Goal: Transaction & Acquisition: Purchase product/service

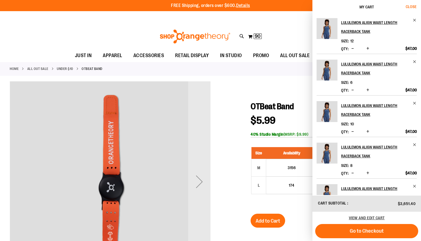
click at [415, 7] on span "Close" at bounding box center [411, 6] width 11 height 4
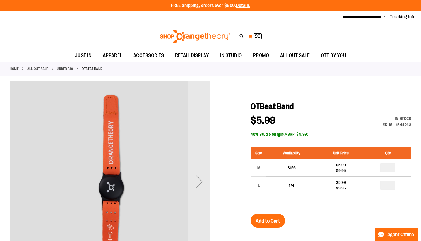
click at [257, 35] on span "90" at bounding box center [258, 36] width 6 height 6
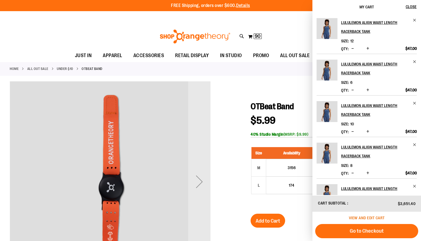
click at [377, 218] on span "View and edit cart" at bounding box center [367, 218] width 36 height 4
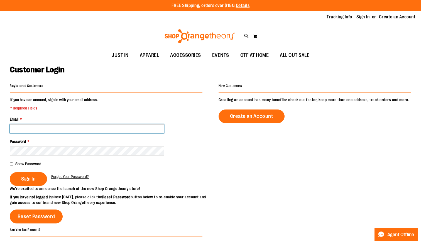
type input "**********"
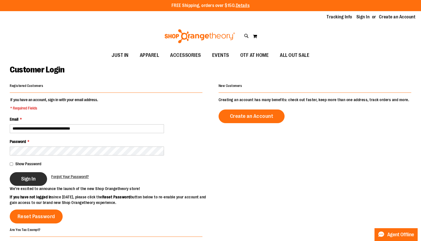
click at [38, 174] on button "Sign In" at bounding box center [28, 179] width 37 height 14
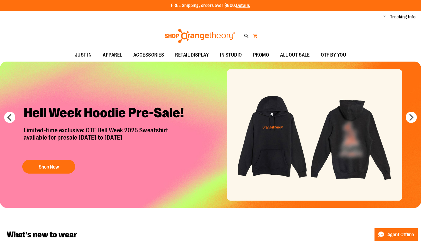
click at [256, 35] on button "My Cart" at bounding box center [255, 35] width 5 height 9
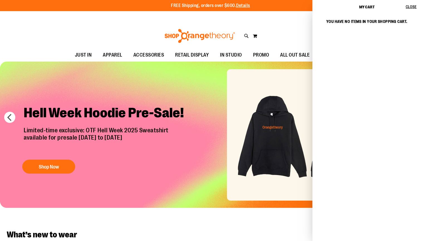
click at [407, 8] on span "Close" at bounding box center [411, 6] width 11 height 4
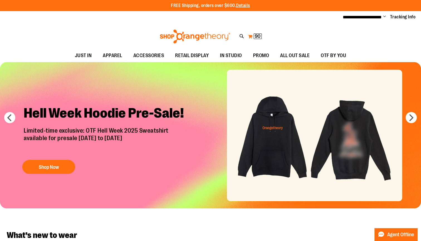
click at [256, 37] on span "90" at bounding box center [258, 36] width 6 height 6
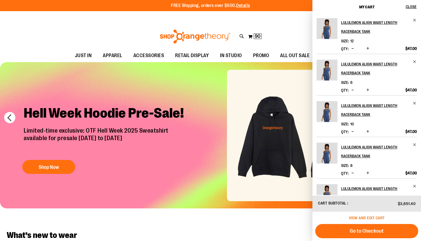
click at [355, 217] on span "View and edit cart" at bounding box center [367, 218] width 36 height 4
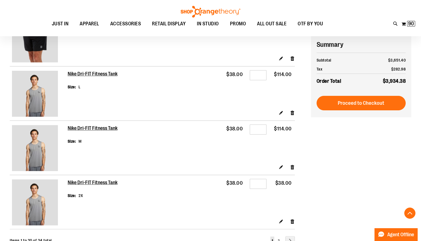
scroll to position [919, 0]
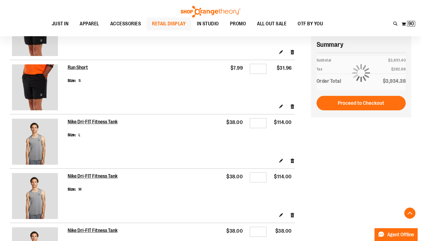
click at [161, 23] on span "RETAIL DISPLAY" at bounding box center [169, 24] width 34 height 13
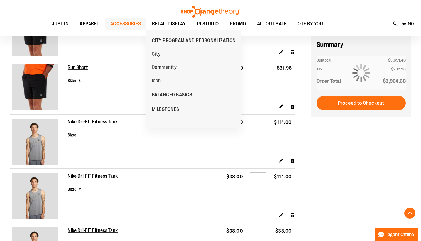
click at [126, 22] on span "ACCESSORIES" at bounding box center [125, 24] width 31 height 13
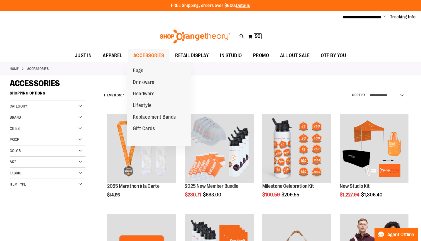
click at [151, 62] on ul "Bags Drinkware Headware Lifestyle Replacement Bands Gift Cards" at bounding box center [159, 104] width 64 height 84
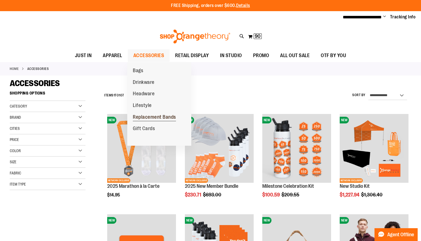
click at [144, 114] on span "Replacement Bands" at bounding box center [154, 117] width 43 height 7
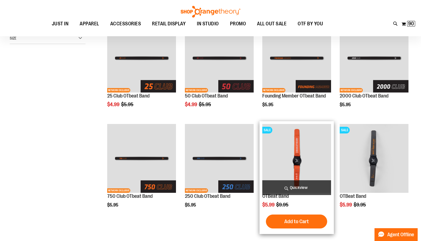
scroll to position [106, 0]
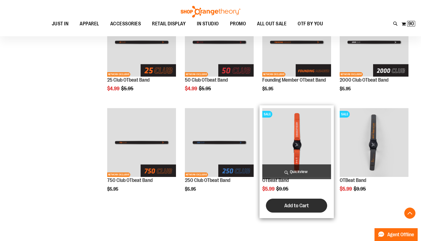
click at [302, 205] on span "Add to Cart" at bounding box center [297, 206] width 25 height 6
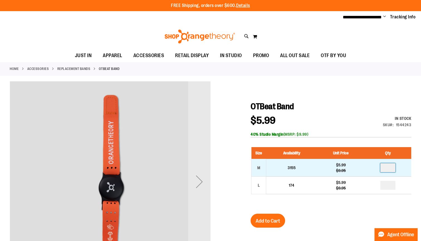
click at [394, 170] on input "number" at bounding box center [388, 167] width 15 height 9
type input "*"
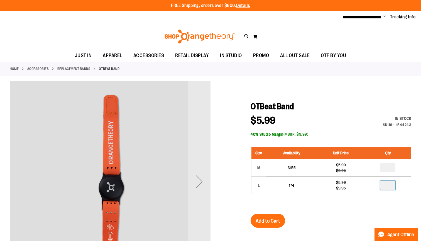
click at [391, 184] on input "number" at bounding box center [388, 185] width 15 height 9
type input "*"
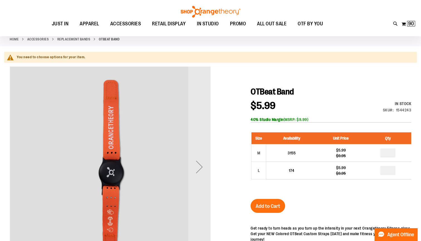
scroll to position [33, 0]
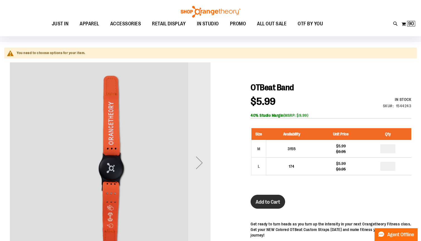
click at [271, 195] on button "Add to Cart" at bounding box center [268, 202] width 35 height 14
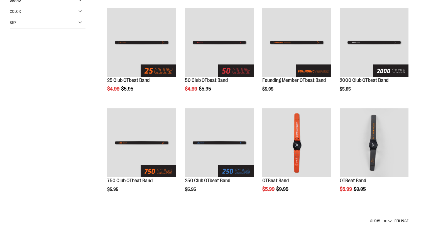
scroll to position [106, 0]
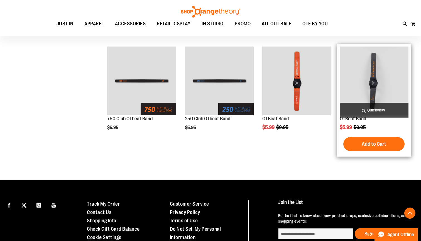
click at [383, 86] on img "product" at bounding box center [374, 81] width 69 height 69
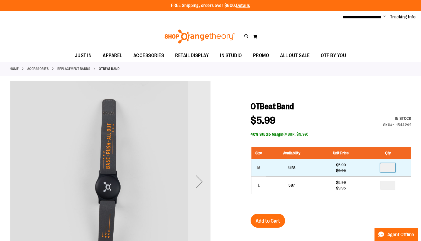
click at [390, 167] on input "number" at bounding box center [388, 167] width 15 height 9
type input "*"
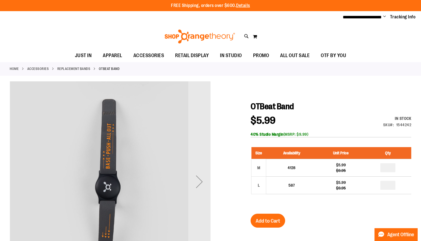
type input "*"
click at [262, 223] on span "Add to Cart" at bounding box center [268, 221] width 25 height 6
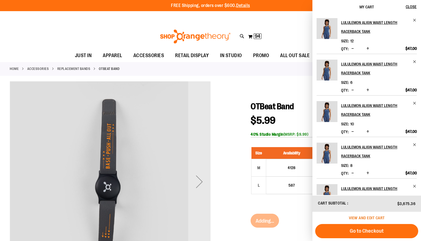
click at [362, 217] on span "View and edit cart" at bounding box center [367, 218] width 36 height 4
click at [363, 218] on span "View and edit cart" at bounding box center [367, 218] width 36 height 4
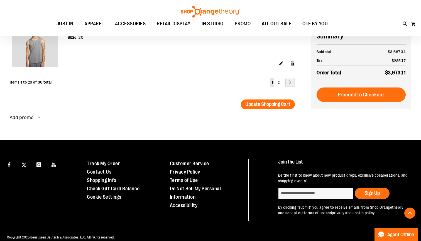
scroll to position [1133, 0]
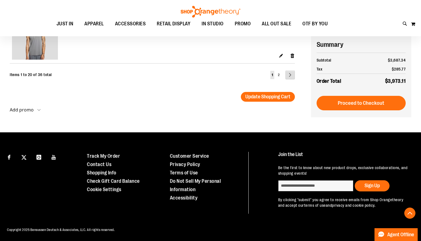
click at [290, 77] on link "Page Next" at bounding box center [290, 74] width 9 height 9
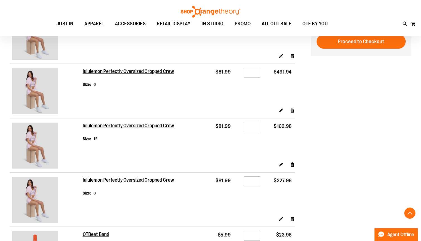
scroll to position [464, 0]
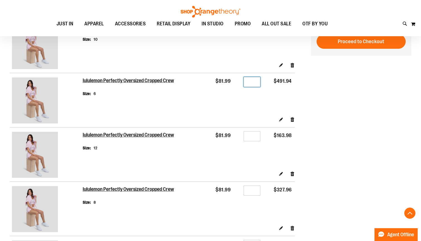
click at [254, 83] on input "*" at bounding box center [252, 82] width 17 height 10
type input "*"
click at [223, 150] on td "$81.99" at bounding box center [219, 148] width 29 height 43
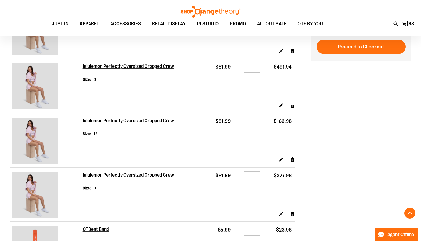
scroll to position [483, 0]
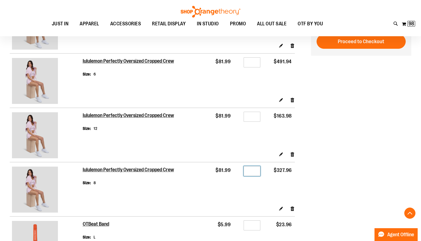
click at [255, 174] on input "*" at bounding box center [252, 171] width 17 height 10
type input "*"
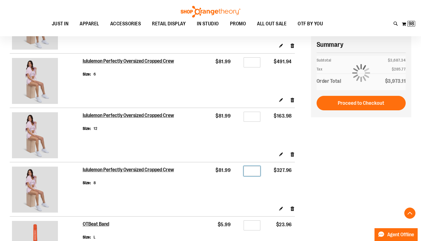
type input "*"
click at [225, 153] on div "Edit Remove item" at bounding box center [189, 156] width 212 height 10
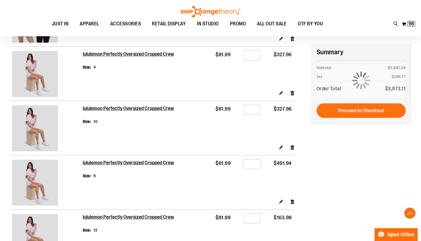
scroll to position [378, 0]
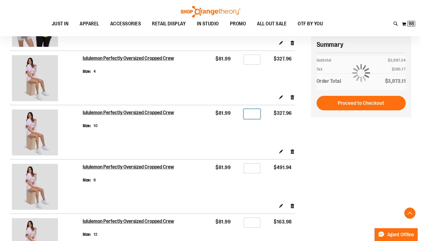
click at [259, 113] on input "*" at bounding box center [252, 114] width 17 height 10
type input "*"
click at [215, 135] on td "$81.99" at bounding box center [219, 126] width 29 height 43
click at [254, 59] on input "*" at bounding box center [252, 60] width 17 height 10
type input "*"
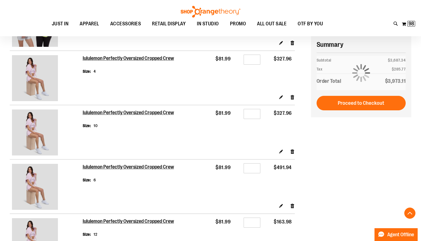
click at [236, 88] on td "Qty *" at bounding box center [249, 72] width 30 height 43
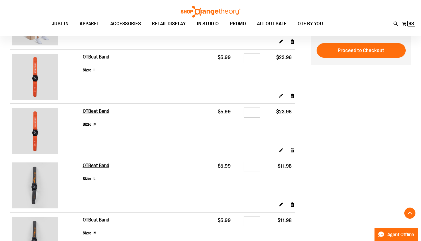
scroll to position [657, 0]
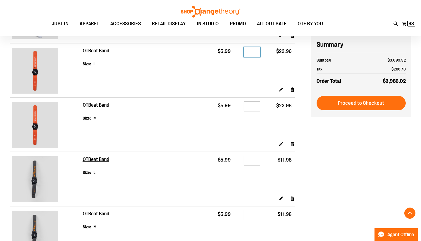
click at [255, 49] on input "*" at bounding box center [252, 52] width 17 height 10
type input "*"
click at [258, 106] on input "*" at bounding box center [252, 106] width 17 height 10
type input "*"
click at [256, 134] on td "Qty *" at bounding box center [249, 119] width 30 height 43
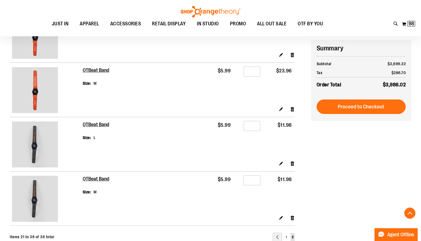
scroll to position [701, 0]
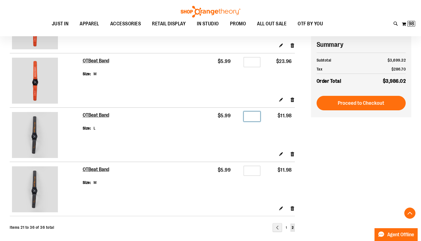
click at [256, 116] on input "*" at bounding box center [252, 116] width 17 height 10
type input "*"
click at [224, 177] on td "$5.99" at bounding box center [219, 183] width 29 height 43
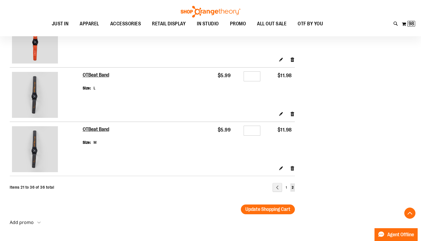
scroll to position [757, 0]
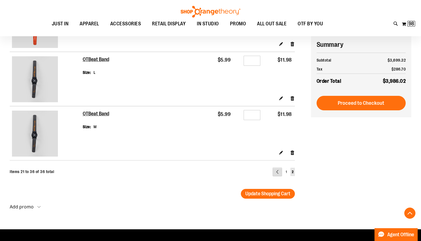
click at [276, 172] on link "Page Previous" at bounding box center [277, 171] width 9 height 9
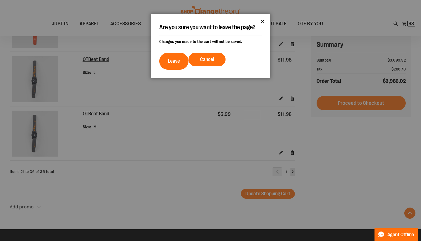
click at [261, 19] on button "Close" at bounding box center [262, 23] width 15 height 18
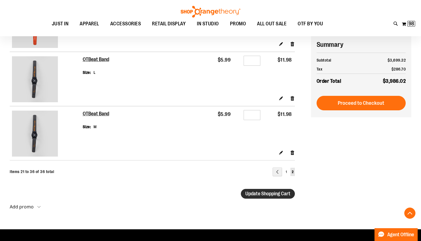
click at [263, 193] on span "Update Shopping Cart" at bounding box center [267, 194] width 45 height 6
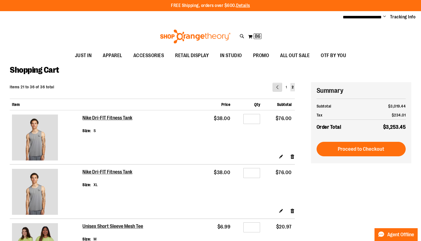
click at [275, 87] on link "Page Previous" at bounding box center [277, 87] width 9 height 9
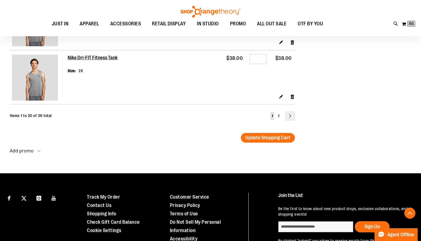
scroll to position [1124, 0]
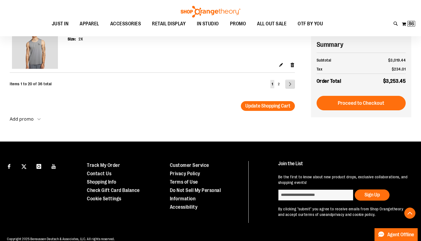
click at [287, 87] on link "Page Next" at bounding box center [290, 84] width 9 height 9
click at [290, 80] on link "Page Next" at bounding box center [290, 84] width 9 height 9
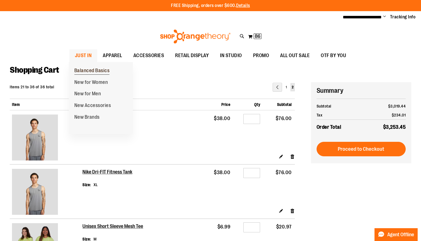
click at [96, 70] on span "Balanced Basics" at bounding box center [91, 71] width 35 height 7
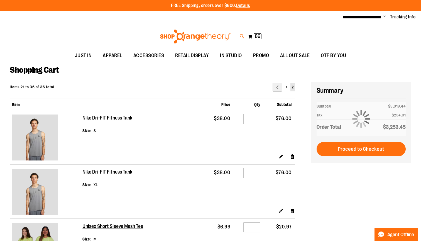
click at [241, 37] on icon at bounding box center [242, 36] width 5 height 6
click at [226, 27] on input "Search" at bounding box center [211, 31] width 334 height 18
type input "**********"
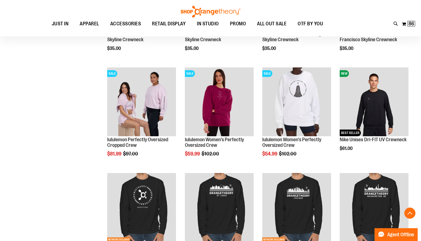
scroll to position [772, 0]
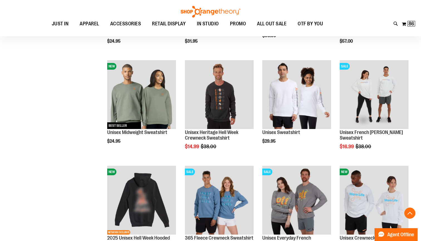
scroll to position [1844, 0]
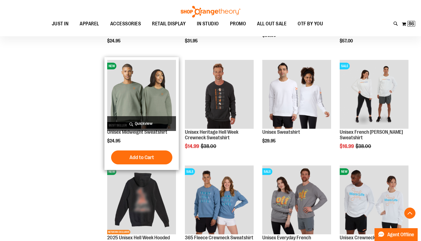
click at [136, 109] on img "product" at bounding box center [141, 94] width 69 height 69
click at [130, 153] on button "Add to Cart" at bounding box center [141, 157] width 61 height 14
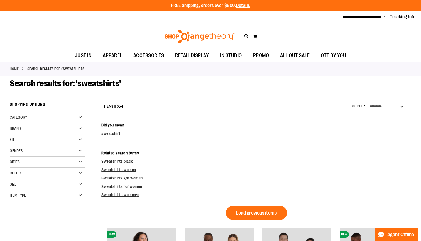
scroll to position [1608, 0]
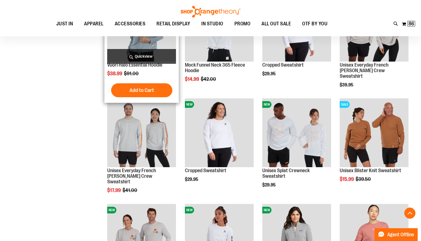
scroll to position [1597, 0]
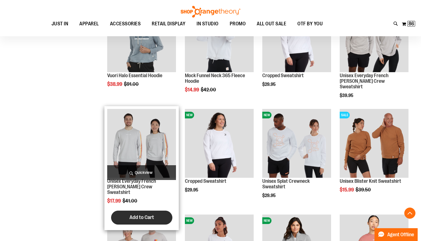
click at [137, 214] on span "Add to Cart" at bounding box center [142, 217] width 25 height 6
click at [148, 155] on img "product" at bounding box center [141, 143] width 69 height 69
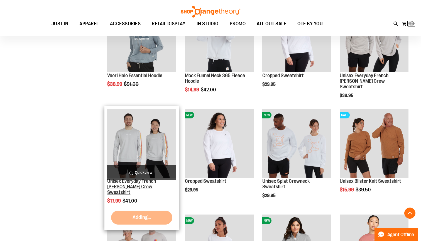
click at [128, 186] on link "Unisex Everyday French [PERSON_NAME] Crew Sweatshirt" at bounding box center [131, 186] width 49 height 17
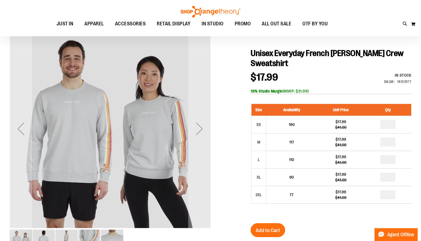
scroll to position [59, 0]
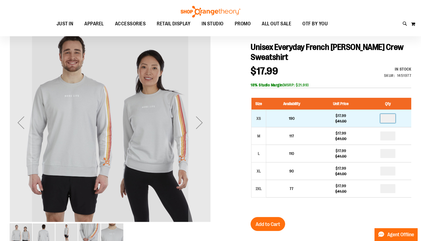
click at [390, 120] on input "number" at bounding box center [388, 118] width 15 height 9
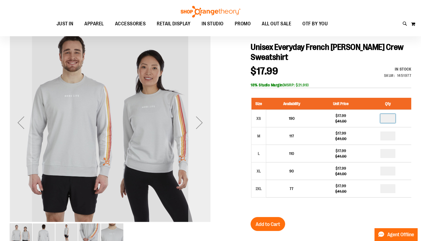
click at [198, 121] on div "Next" at bounding box center [199, 122] width 22 height 22
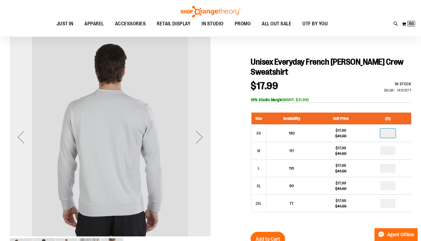
click at [16, 141] on div "Previous" at bounding box center [21, 137] width 22 height 22
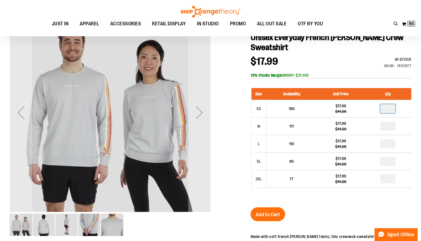
scroll to position [86, 0]
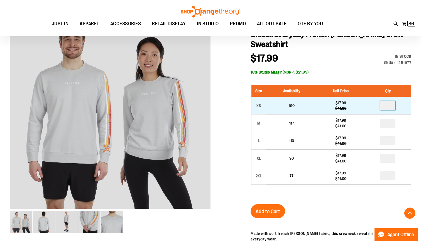
click at [392, 106] on input "number" at bounding box center [388, 105] width 15 height 9
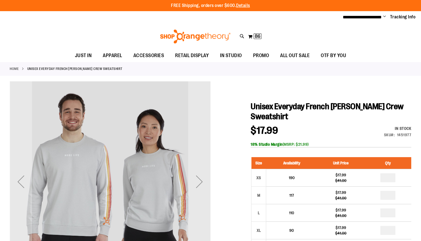
scroll to position [86, 0]
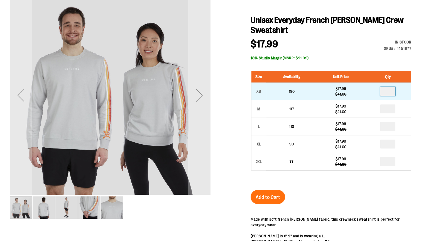
click at [388, 92] on input "number" at bounding box center [388, 91] width 15 height 9
type input "*"
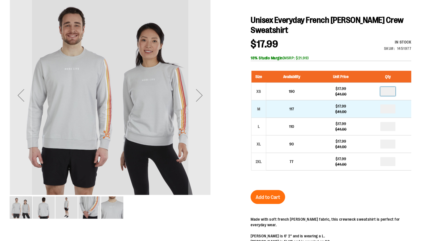
type input "*"
click at [392, 111] on input "number" at bounding box center [388, 108] width 15 height 9
type input "*"
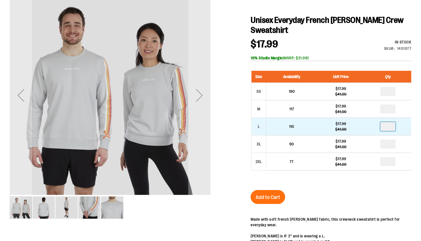
click at [392, 125] on input "number" at bounding box center [388, 126] width 15 height 9
type input "*"
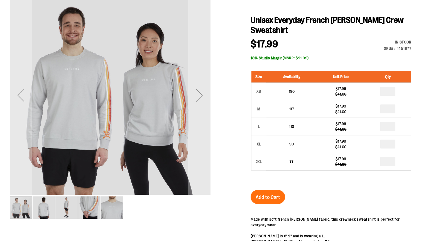
type input "*"
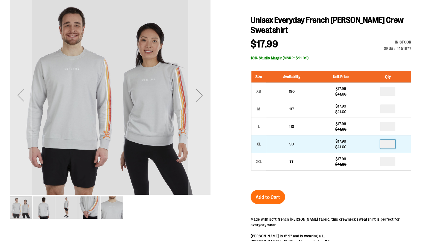
click at [389, 142] on input "*" at bounding box center [388, 144] width 15 height 9
type input "*"
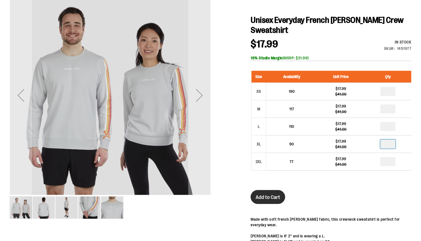
click at [274, 199] on span "Add to Cart" at bounding box center [268, 197] width 25 height 6
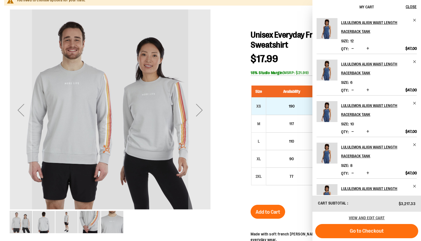
scroll to position [0, 0]
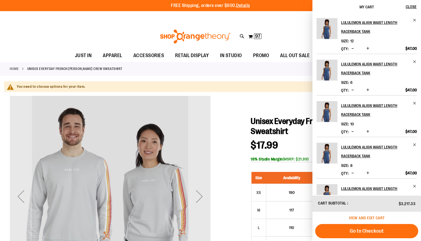
click at [360, 217] on span "View and edit cart" at bounding box center [367, 218] width 36 height 4
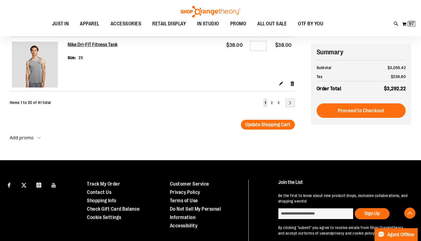
scroll to position [1096, 0]
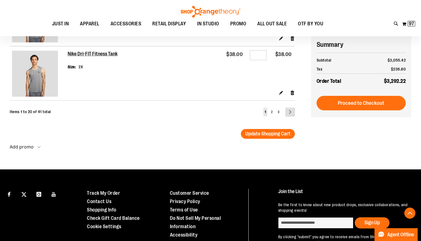
click at [290, 110] on link "Page Next" at bounding box center [290, 112] width 9 height 9
click at [290, 111] on link "Page Next" at bounding box center [290, 112] width 9 height 9
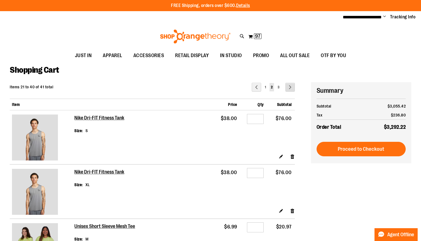
click at [288, 85] on link "Page Next" at bounding box center [290, 87] width 9 height 9
click at [291, 86] on link "Page Next" at bounding box center [290, 87] width 9 height 9
